Goal: Task Accomplishment & Management: Complete application form

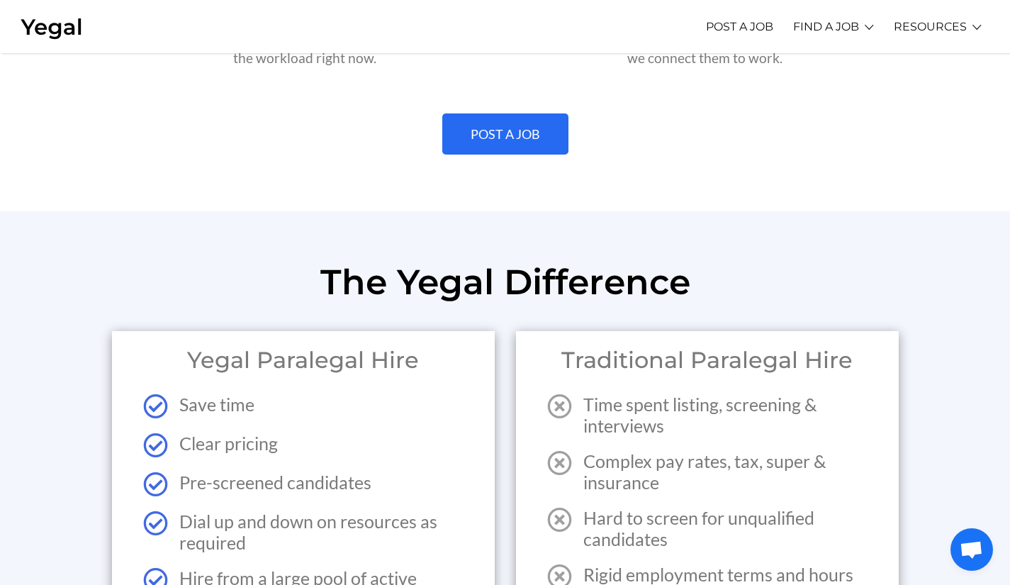
scroll to position [1564, 0]
click at [523, 131] on link "POST A JOB" at bounding box center [505, 134] width 126 height 41
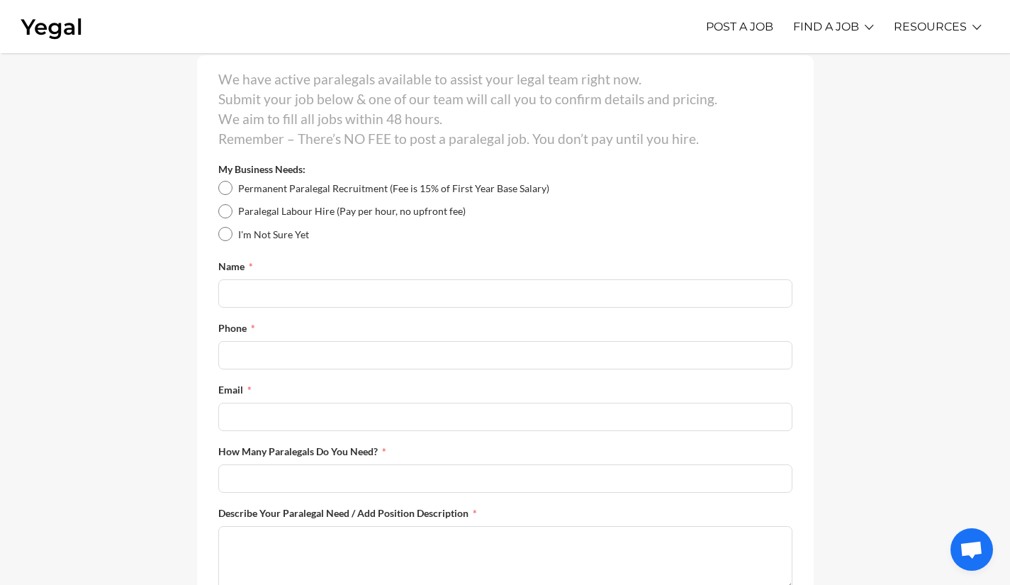
scroll to position [323, 0]
click at [223, 206] on input "Paralegal Labour Hire (Pay per hour, no upfront fee)" at bounding box center [225, 211] width 14 height 14
radio input "true"
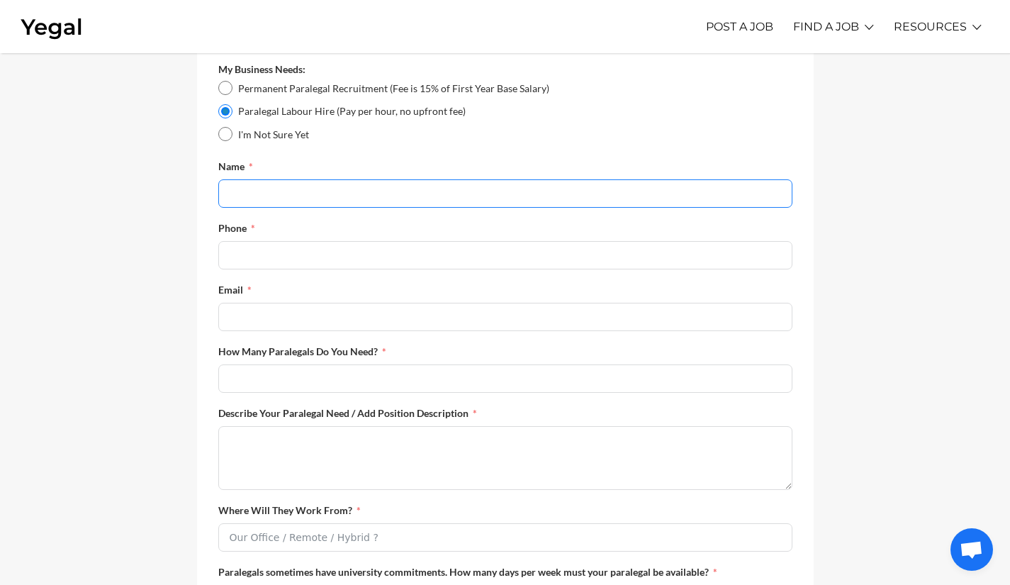
click at [252, 191] on input "Name" at bounding box center [505, 193] width 574 height 28
type input "Holly"
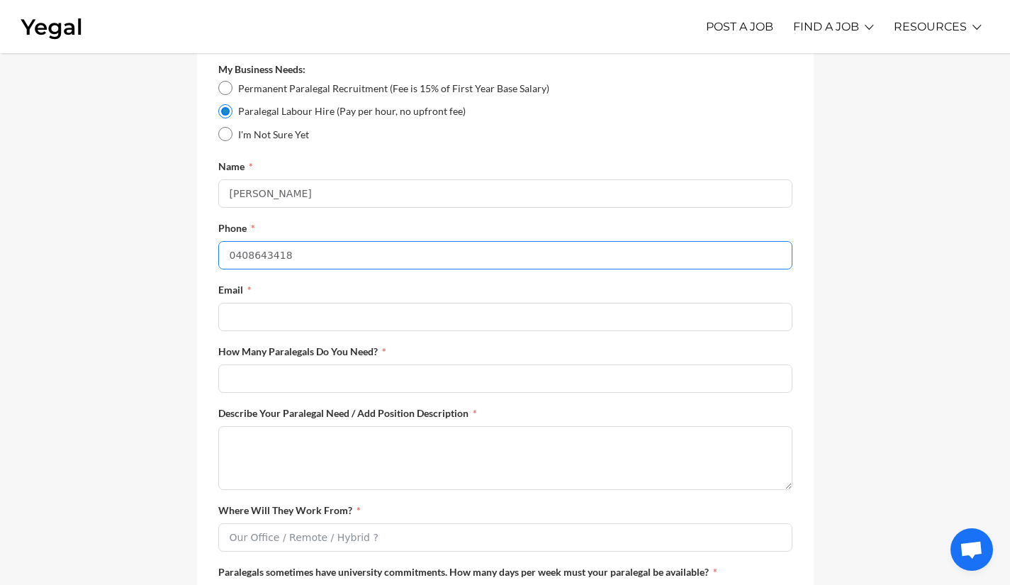
type input "0408643418"
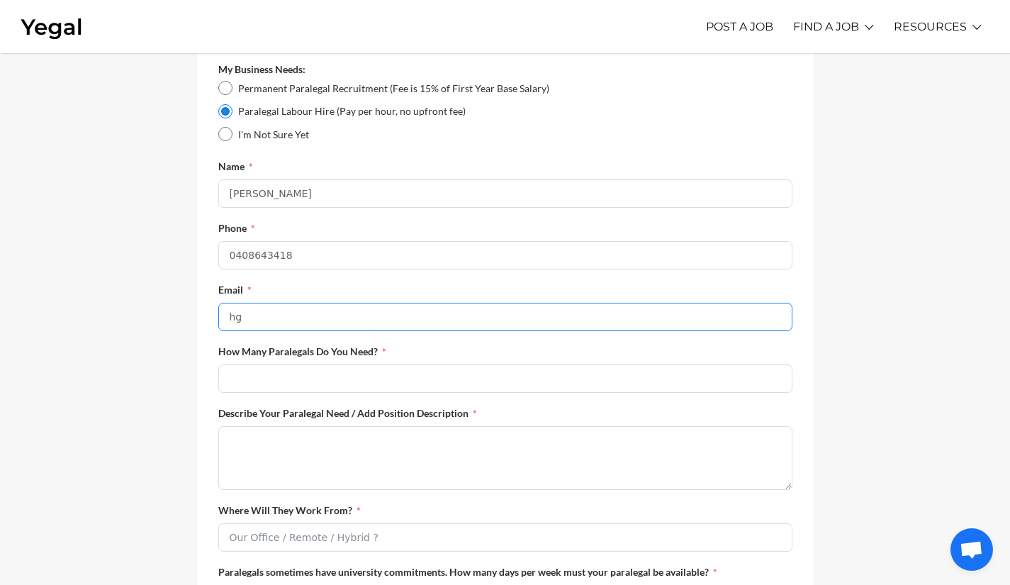
type input "hgrofski@gmail.com"
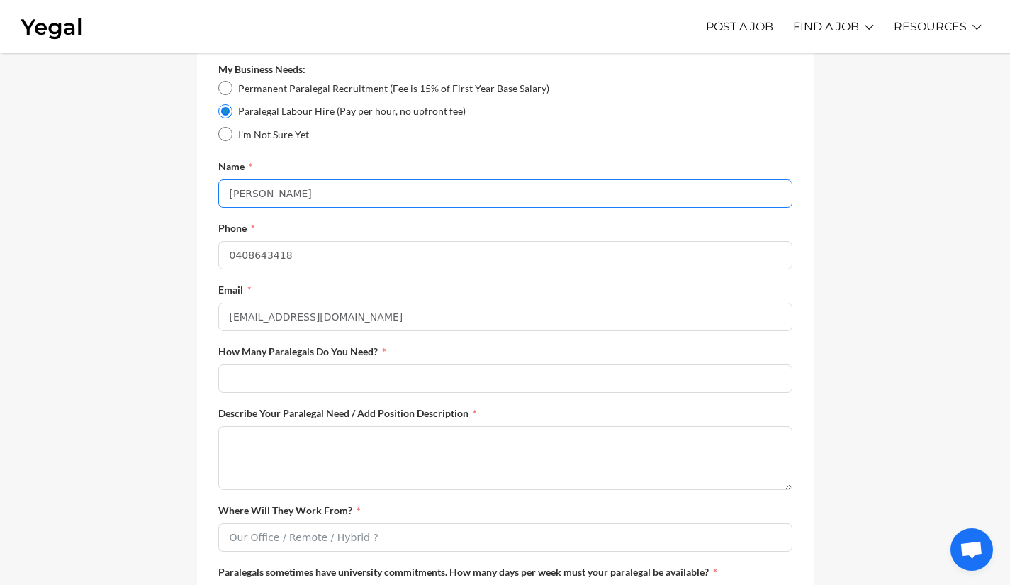
click at [321, 205] on input "Holly" at bounding box center [505, 193] width 574 height 28
type input "Holly Grofski"
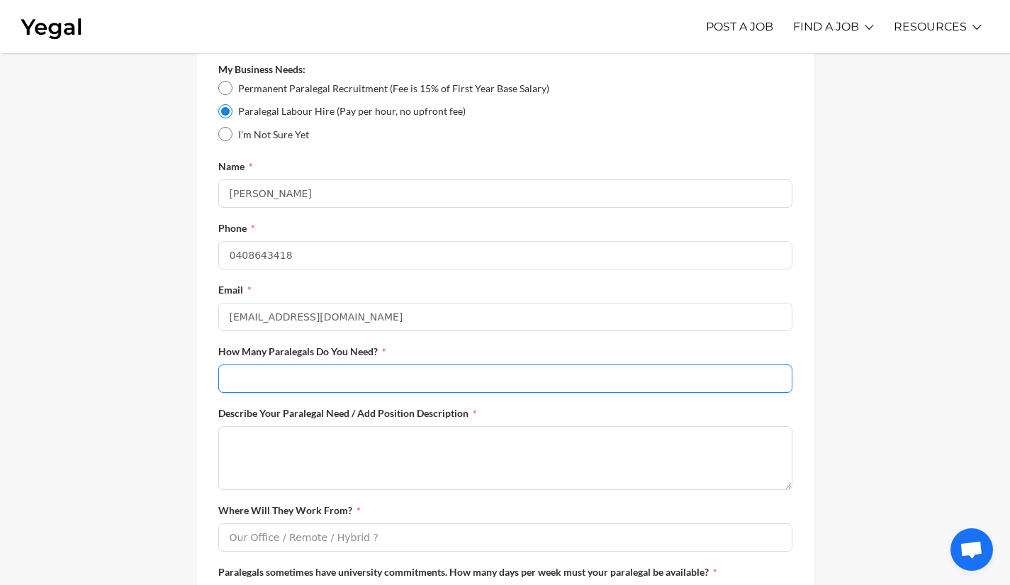
click at [269, 390] on input "How Many Paralegals Do You Need?" at bounding box center [505, 378] width 574 height 28
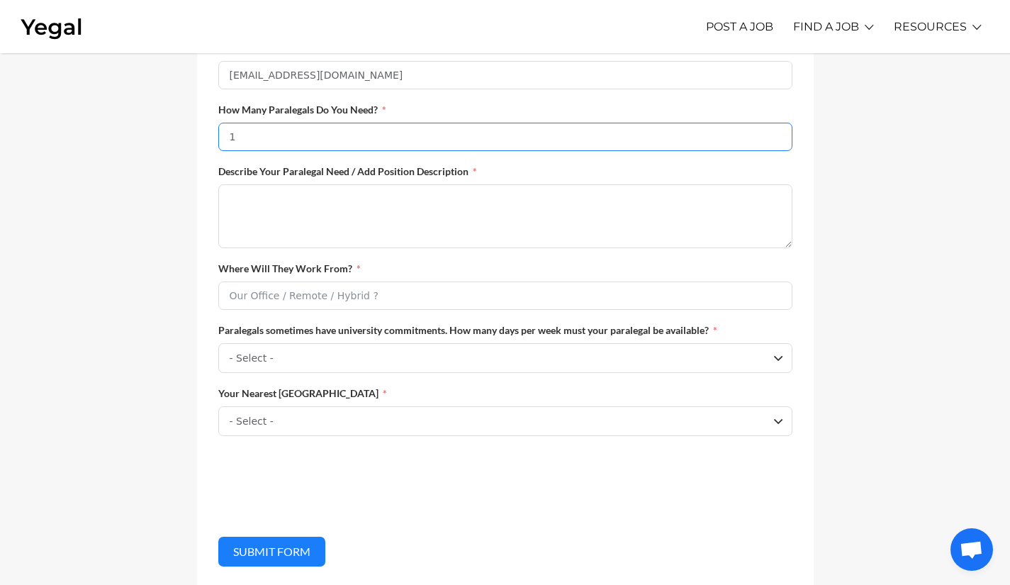
scroll to position [666, 0]
type input "1"
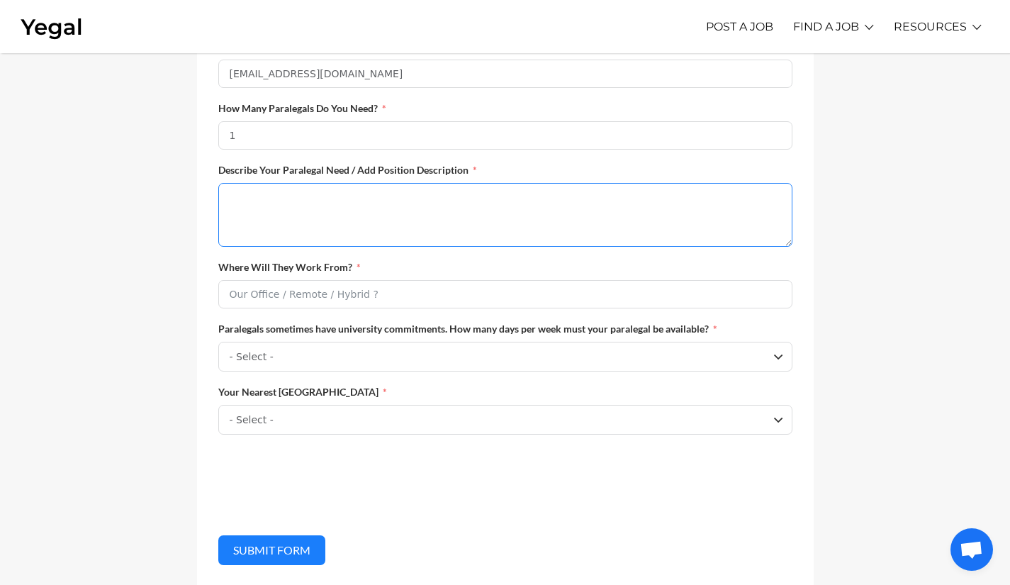
click at [300, 221] on textarea "Describe Your Paralegal Need / Add Position Description" at bounding box center [505, 215] width 574 height 64
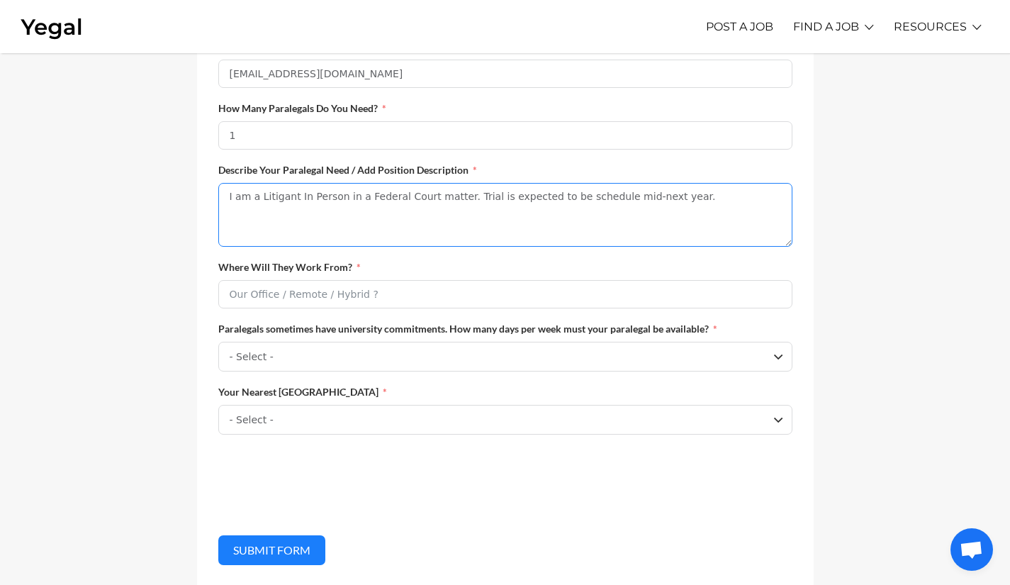
type textarea "I am a Litigant In Person in a Federal Court matter. Trial is expected to be sc…"
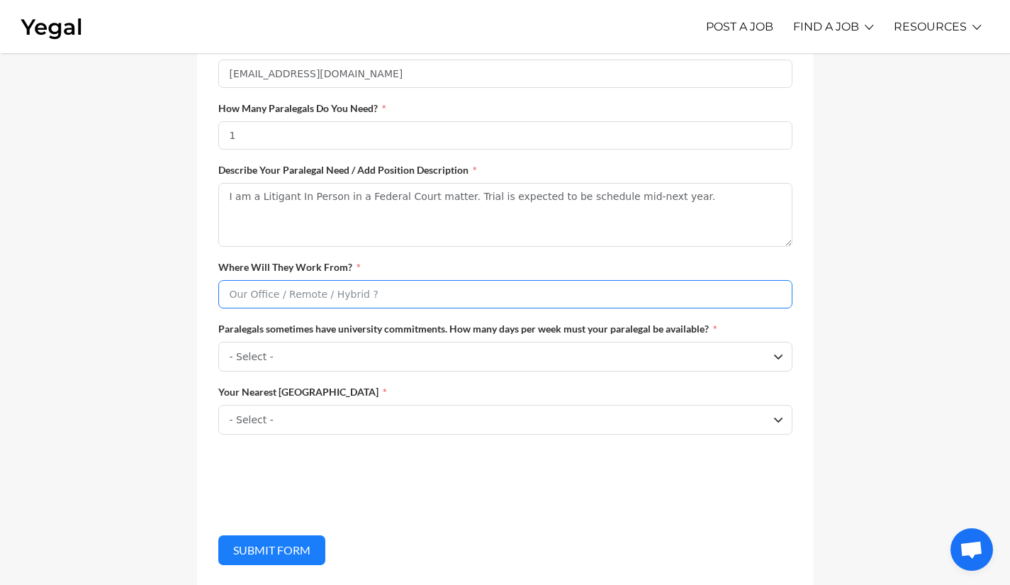
click at [272, 302] on input "Where Will They Work From?" at bounding box center [505, 294] width 574 height 28
type input "Remote"
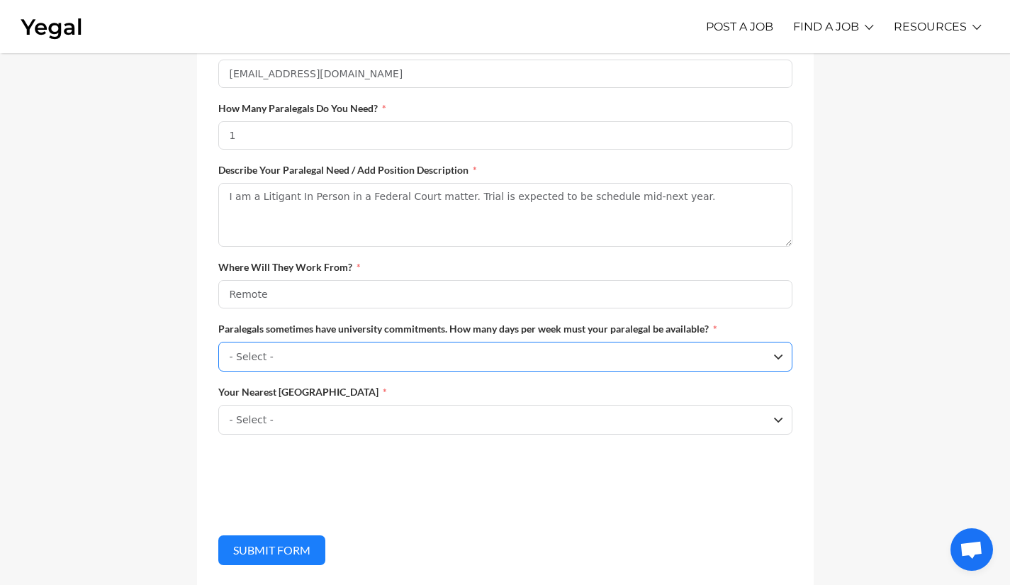
click at [278, 367] on select "- Select - One Day p/w Two Days p/w Three Days p/w Four Days p/w Full Time Pref…" at bounding box center [505, 357] width 574 height 30
select select "One Day p/w"
click at [218, 350] on select "- Select - One Day p/w Two Days p/w Three Days p/w Four Days p/w Full Time Pref…" at bounding box center [505, 357] width 574 height 30
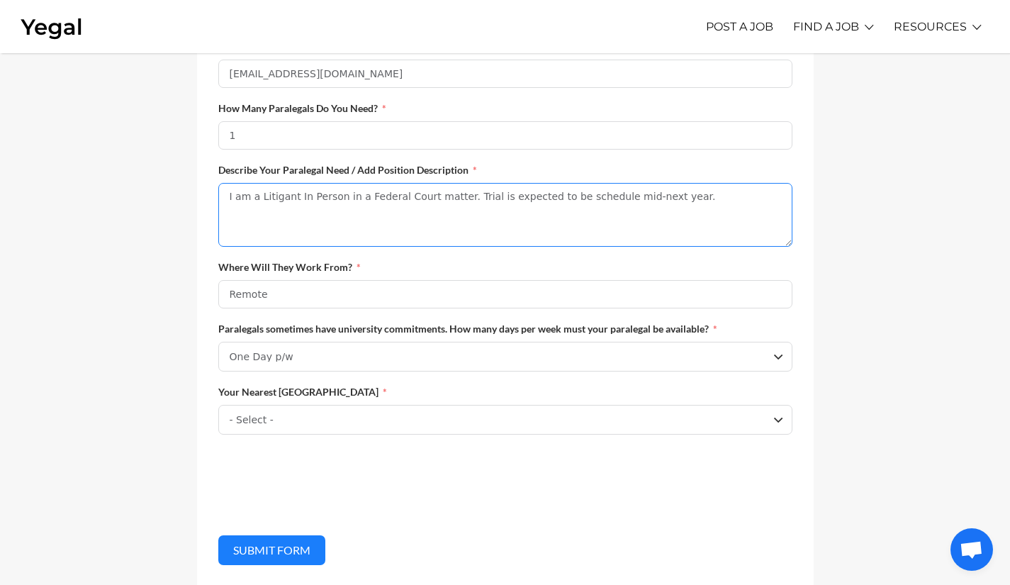
click at [335, 213] on textarea "I am a Litigant In Person in a Federal Court matter. Trial is expected to be sc…" at bounding box center [505, 215] width 574 height 64
click at [620, 211] on textarea "I am a Litigant In Person in a Federal Court matter. Trial is expected to be sc…" at bounding box center [505, 215] width 574 height 64
click at [679, 202] on textarea "I am a Litigant In Person in a Federal Court matter. Trial is expected to be sc…" at bounding box center [505, 215] width 574 height 64
paste textarea "Immediate opening for detail-oriented paralegal on multi-statute retaliation ca…"
type textarea "I am a Litigant In Person in a Federal Court matter. Trial is expected to be sc…"
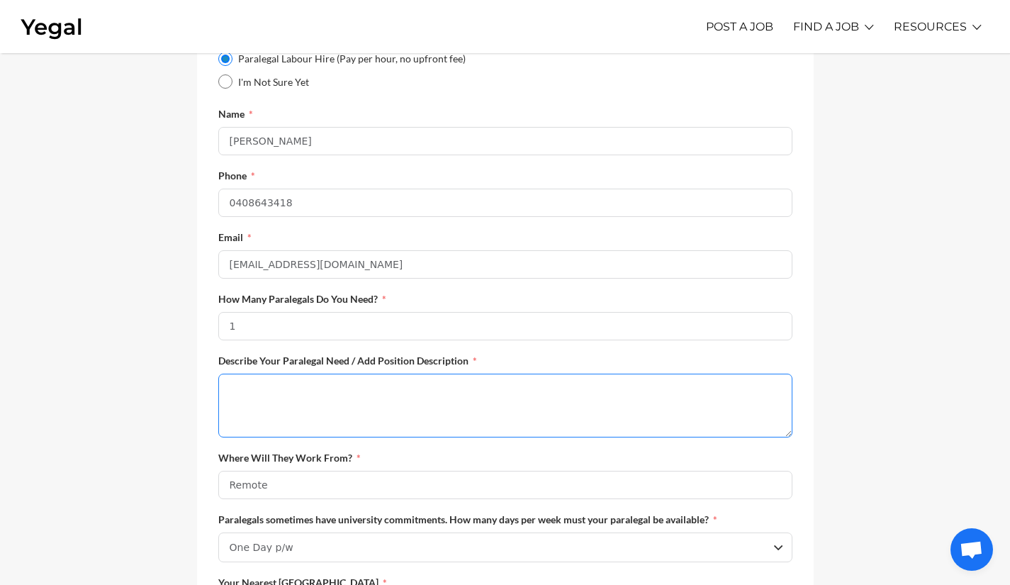
scroll to position [0, 0]
paste textarea "Immediate opening for detail-oriented paralegal on multi-statute retaliation ca…"
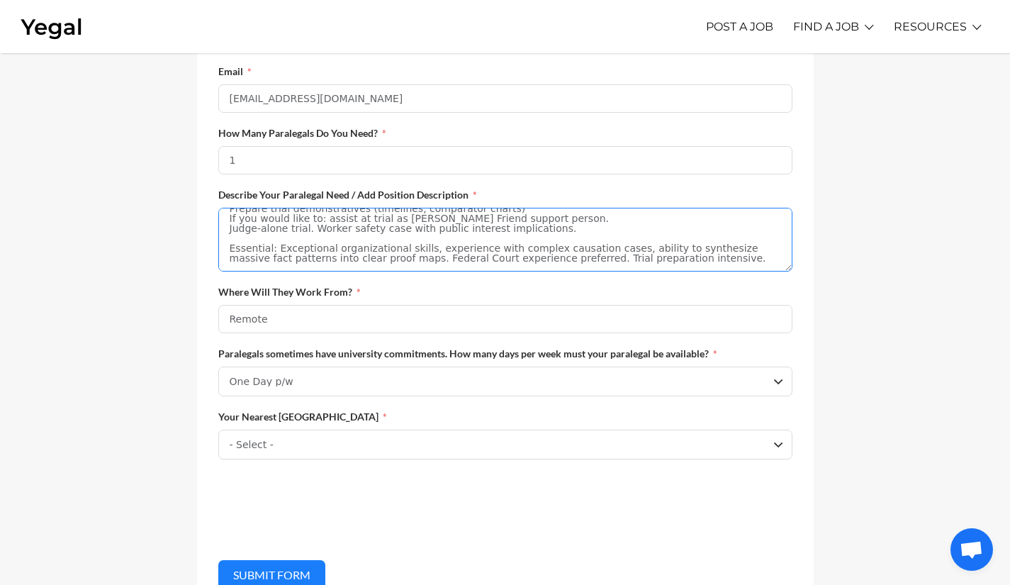
scroll to position [643, 0]
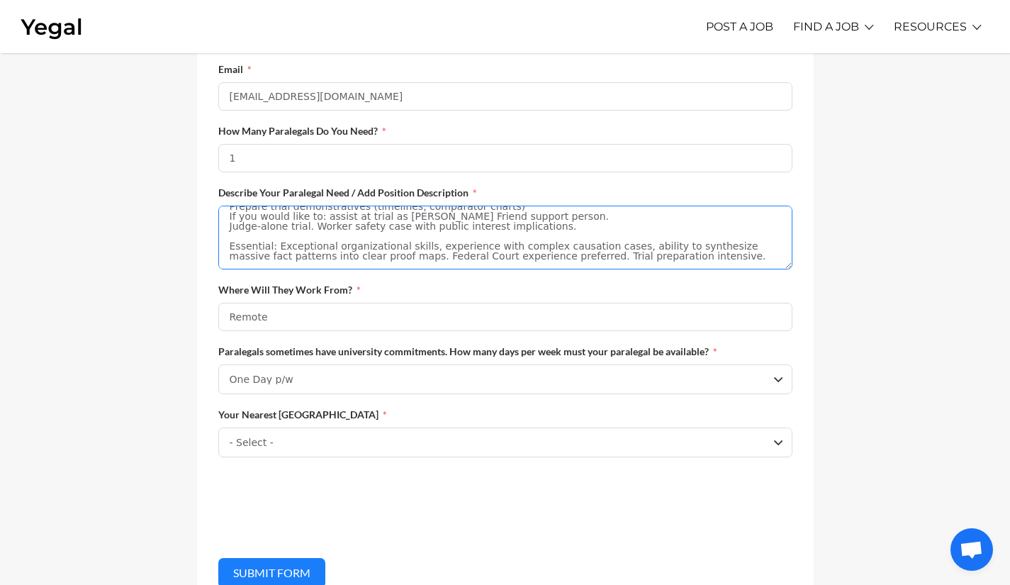
type textarea "Immediate opening for detail-oriented paralegal on multi-statute retaliation ca…"
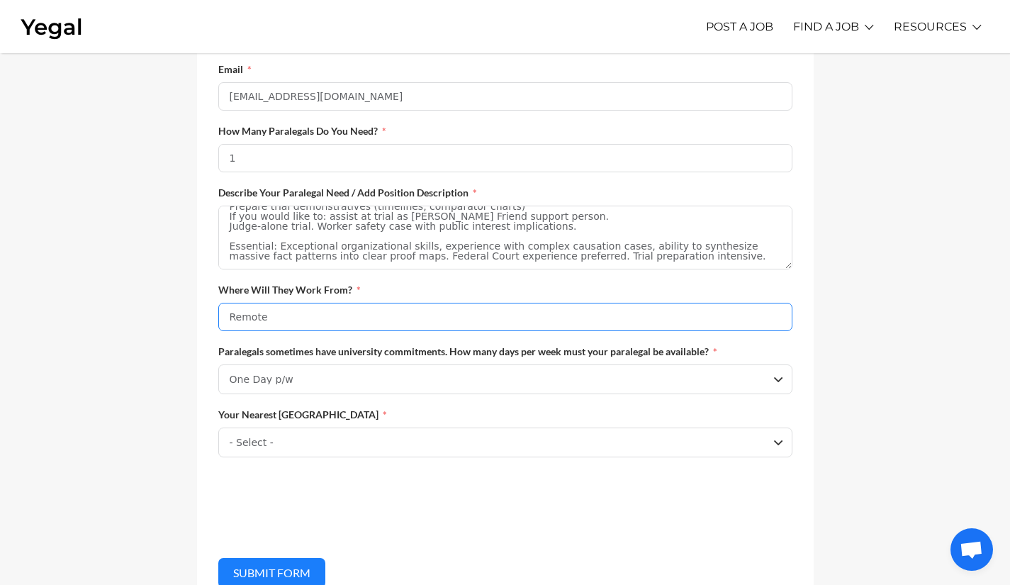
click at [267, 331] on input "Remote" at bounding box center [505, 317] width 574 height 28
drag, startPoint x: 267, startPoint y: 332, endPoint x: 166, endPoint y: 318, distance: 101.7
click at [166, 318] on section "Post a Job Amber Niranjan Kevin Tracy We have active paralegals available to as…" at bounding box center [505, 16] width 1010 height 1213
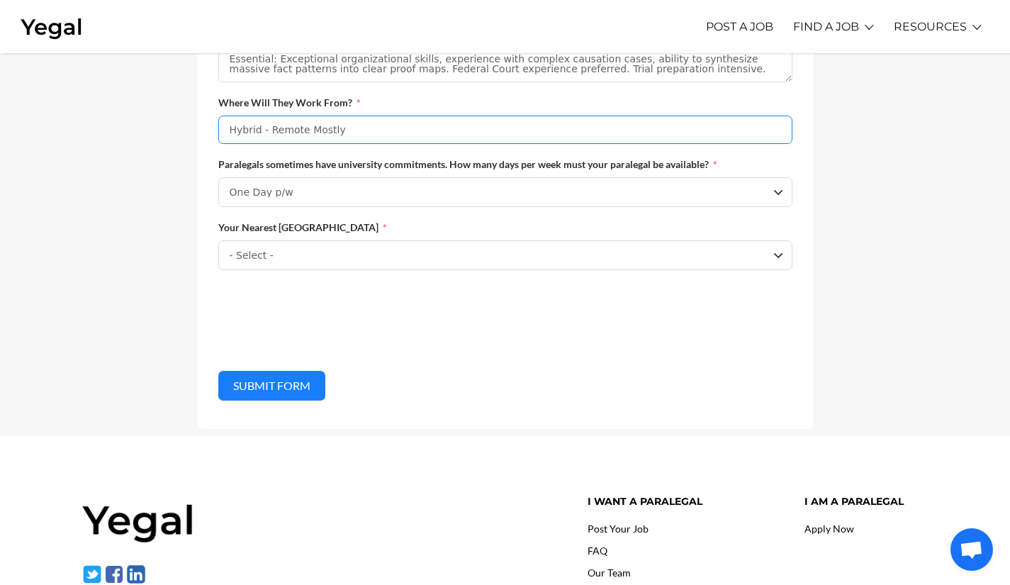
scroll to position [831, 0]
type input "Hybrid - Remote Mostly"
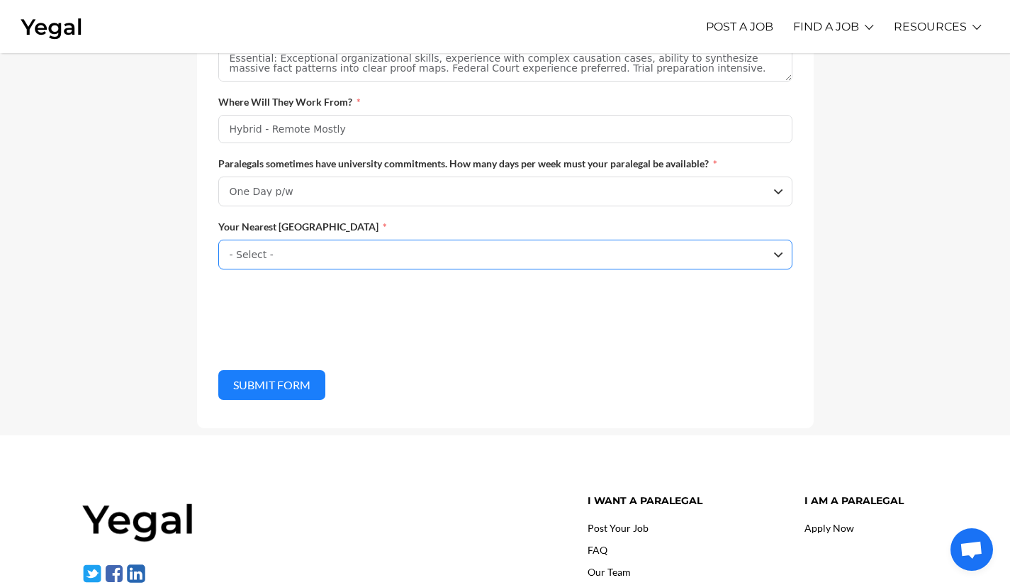
click at [279, 265] on select "- Select - Sydney Melbourne Perth Brisbane Adelaide Other" at bounding box center [505, 255] width 574 height 30
select select "Brisbane"
click at [218, 248] on select "- Select - Sydney Melbourne Perth Brisbane Adelaide Other" at bounding box center [505, 255] width 574 height 30
click at [276, 394] on button "Submit Form" at bounding box center [271, 385] width 107 height 30
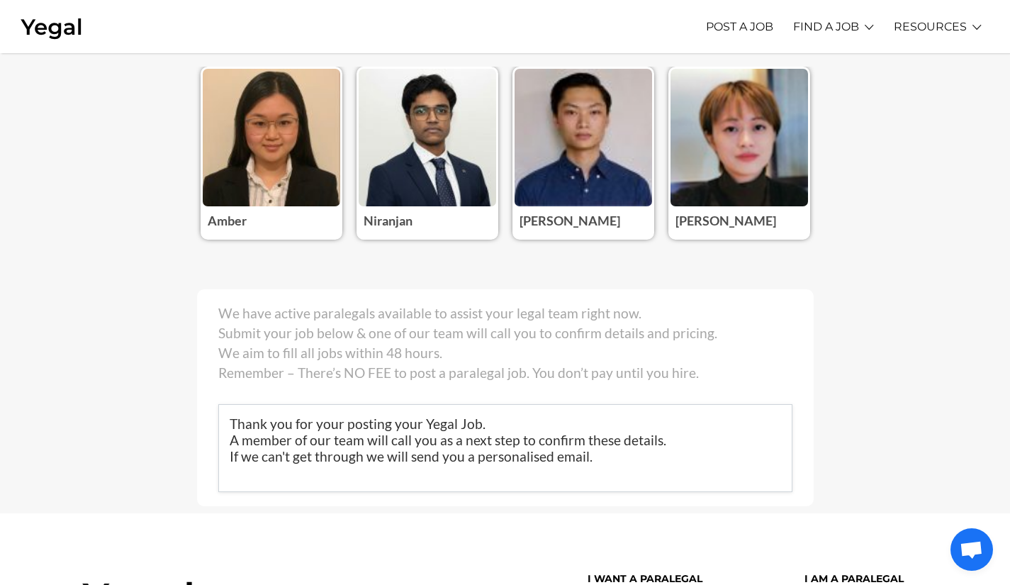
scroll to position [257, 0]
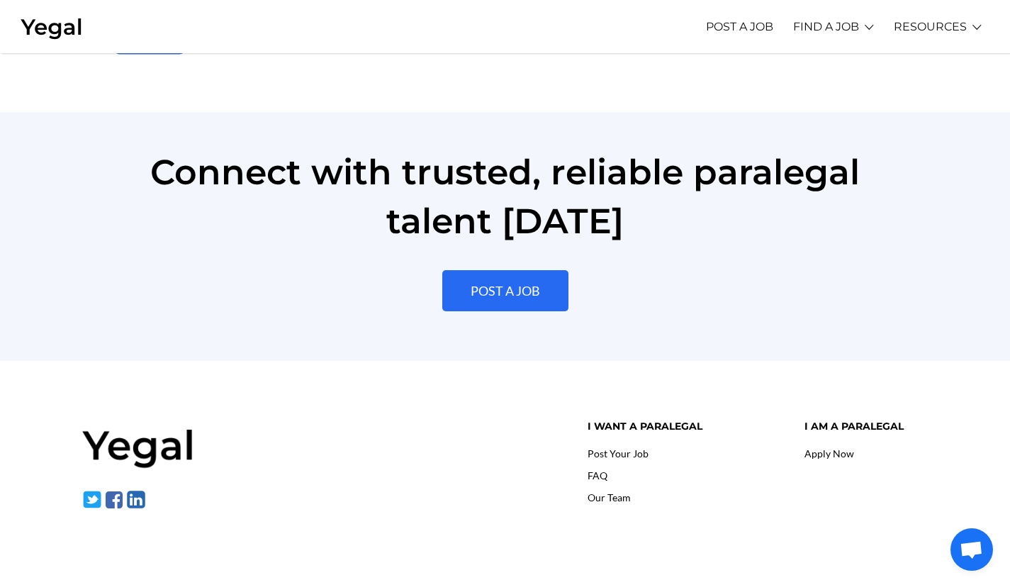
scroll to position [3219, 0]
